Goal: Information Seeking & Learning: Find specific fact

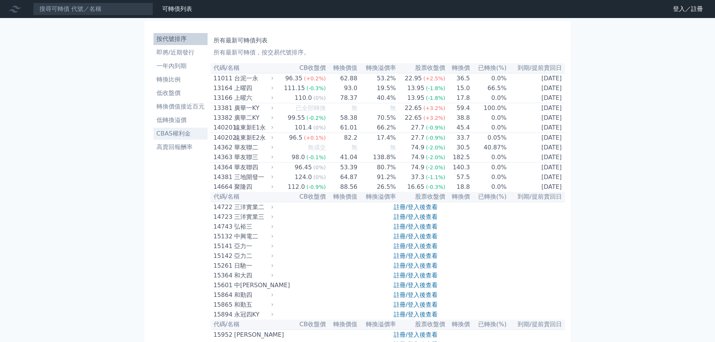
click at [174, 134] on li "CBAS權利金" at bounding box center [181, 133] width 54 height 9
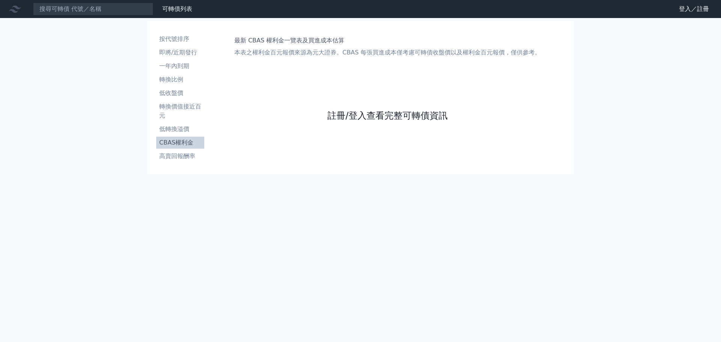
click at [392, 120] on link "註冊/登入查看完整可轉債資訊" at bounding box center [387, 116] width 120 height 12
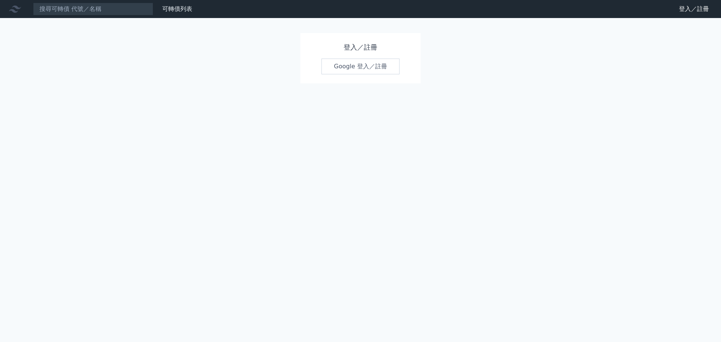
drag, startPoint x: 361, startPoint y: 59, endPoint x: 355, endPoint y: 61, distance: 6.1
click at [360, 59] on link "Google 登入／註冊" at bounding box center [360, 67] width 78 height 16
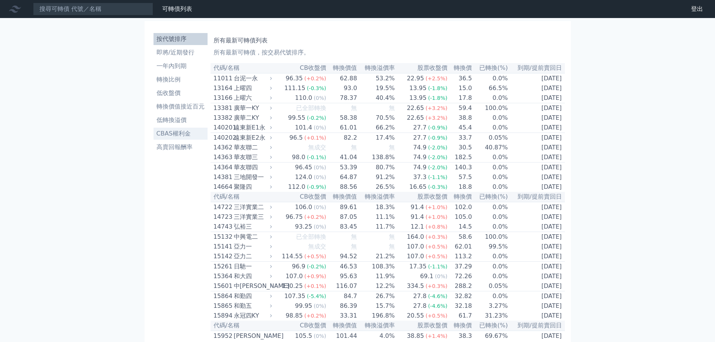
click at [176, 137] on li "CBAS權利金" at bounding box center [181, 133] width 54 height 9
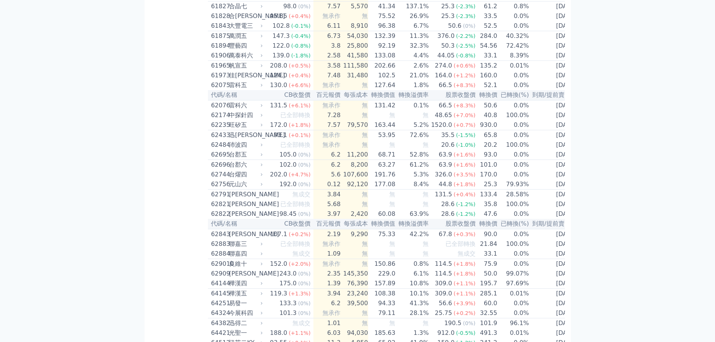
scroll to position [2816, 0]
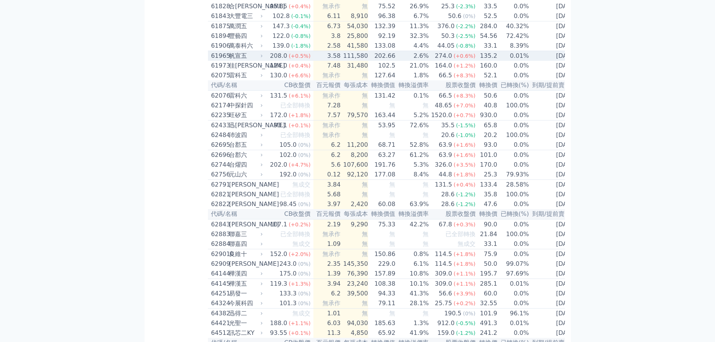
click at [399, 61] on td "2.6%" at bounding box center [412, 56] width 33 height 10
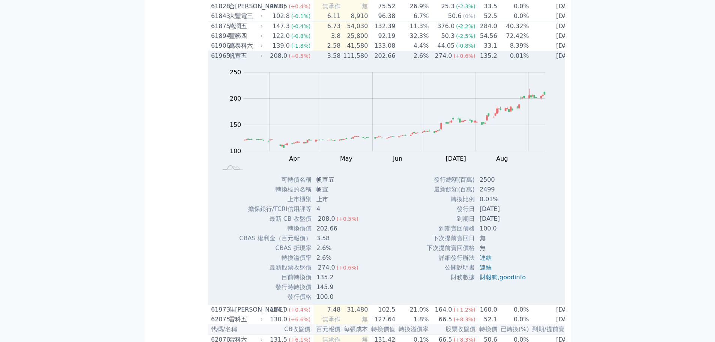
click at [399, 61] on td "2.6%" at bounding box center [412, 56] width 33 height 10
